Goal: Information Seeking & Learning: Learn about a topic

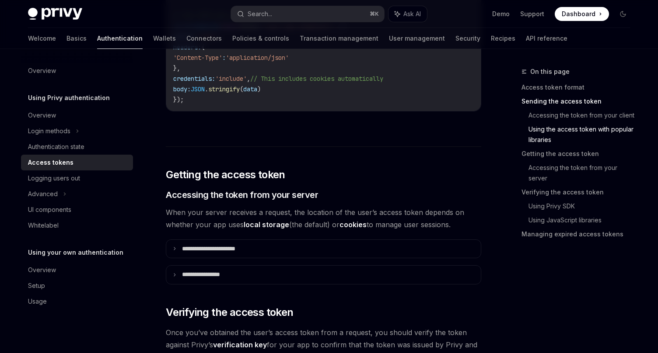
scroll to position [1008, 0]
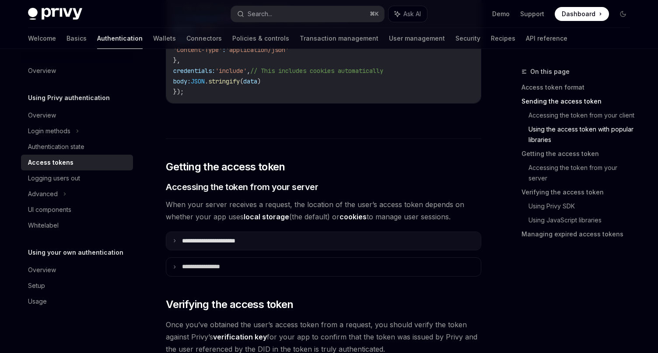
click at [223, 244] on p "**********" at bounding box center [218, 242] width 73 height 8
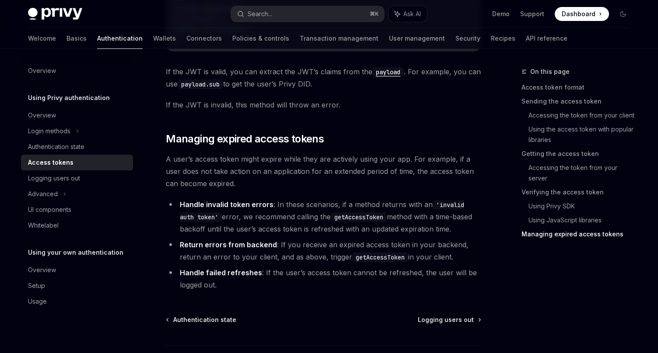
scroll to position [2436, 0]
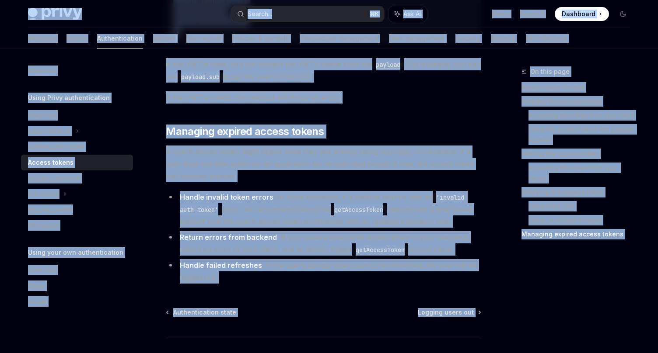
copy div "Lorem Ipsu dolo sita Consec... ⌘ A Eli SE Doei Tempori Utlaboree Doloremag Aliq…"
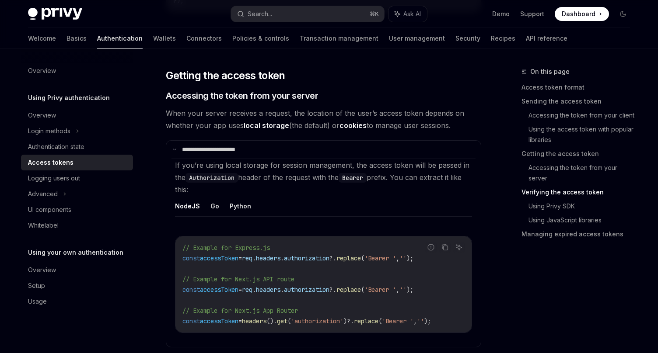
scroll to position [0, 0]
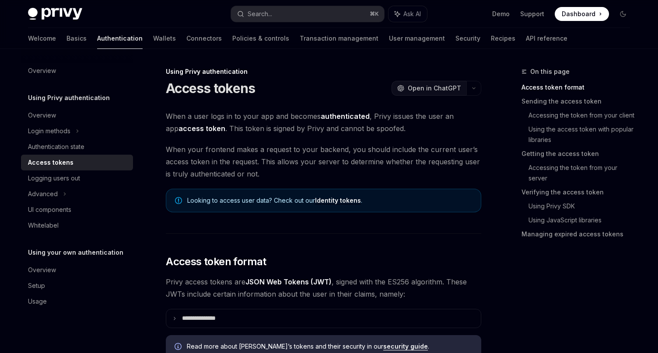
click at [453, 89] on span "Open in ChatGPT" at bounding box center [434, 88] width 53 height 9
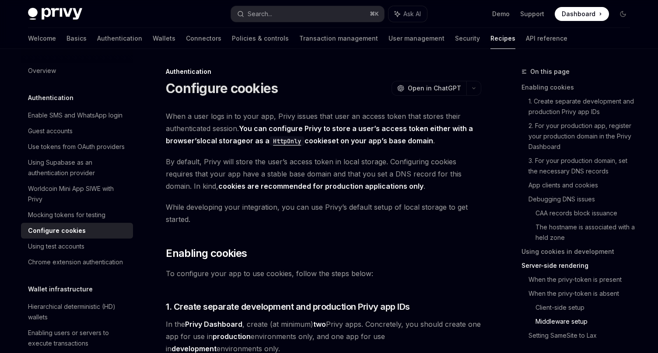
scroll to position [2904, 0]
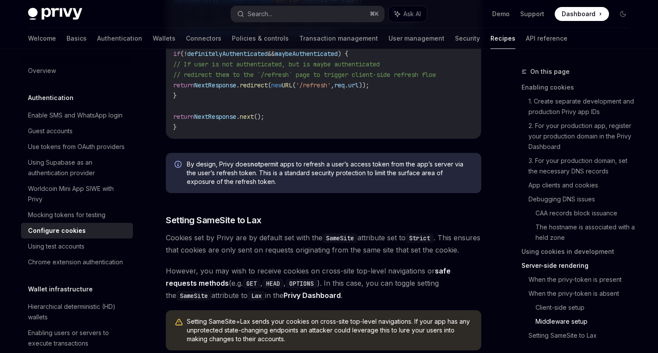
click at [320, 191] on div "By design, Privy does not permit apps to refresh a user’s access token from the…" at bounding box center [323, 173] width 315 height 40
click at [243, 157] on div "By design, Privy does not permit apps to refresh a user’s access token from the…" at bounding box center [323, 173] width 315 height 40
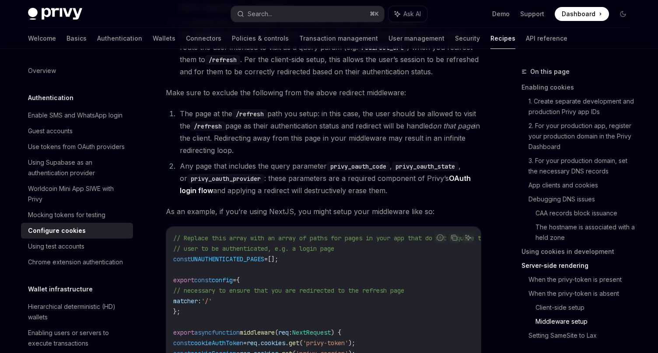
scroll to position [2427, 0]
